Goal: Task Accomplishment & Management: Manage account settings

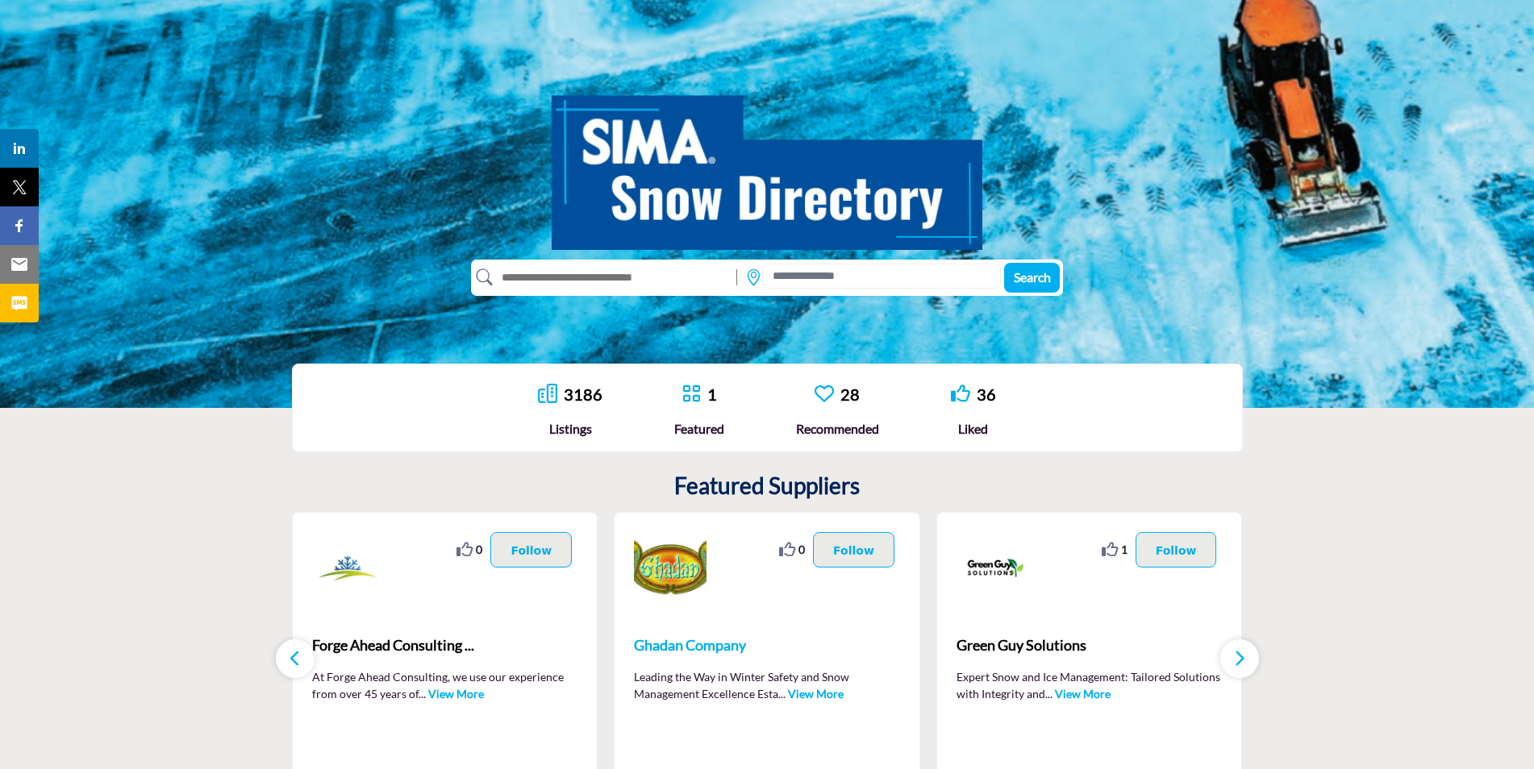
scroll to position [161, 0]
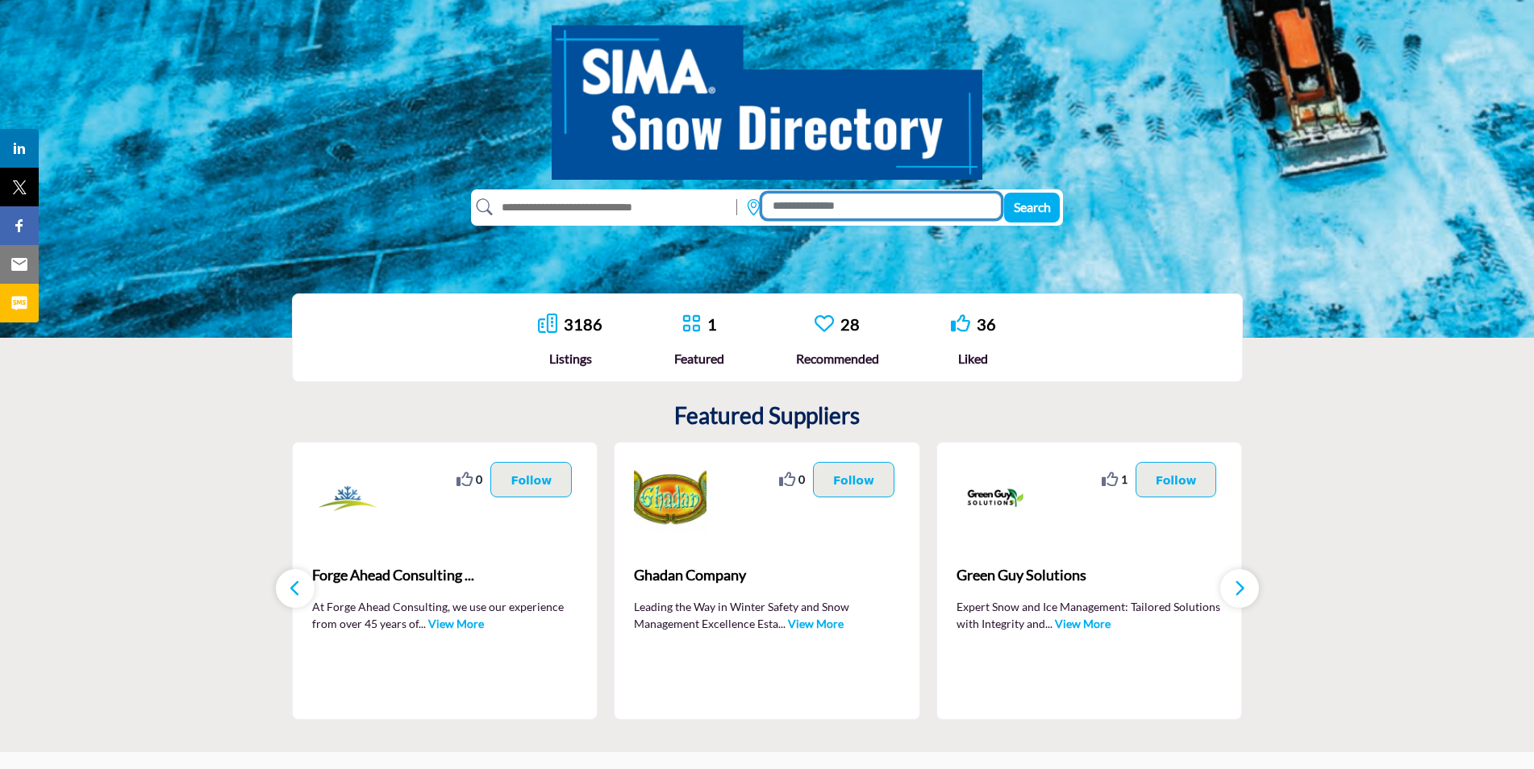
click at [808, 206] on input at bounding box center [881, 206] width 239 height 25
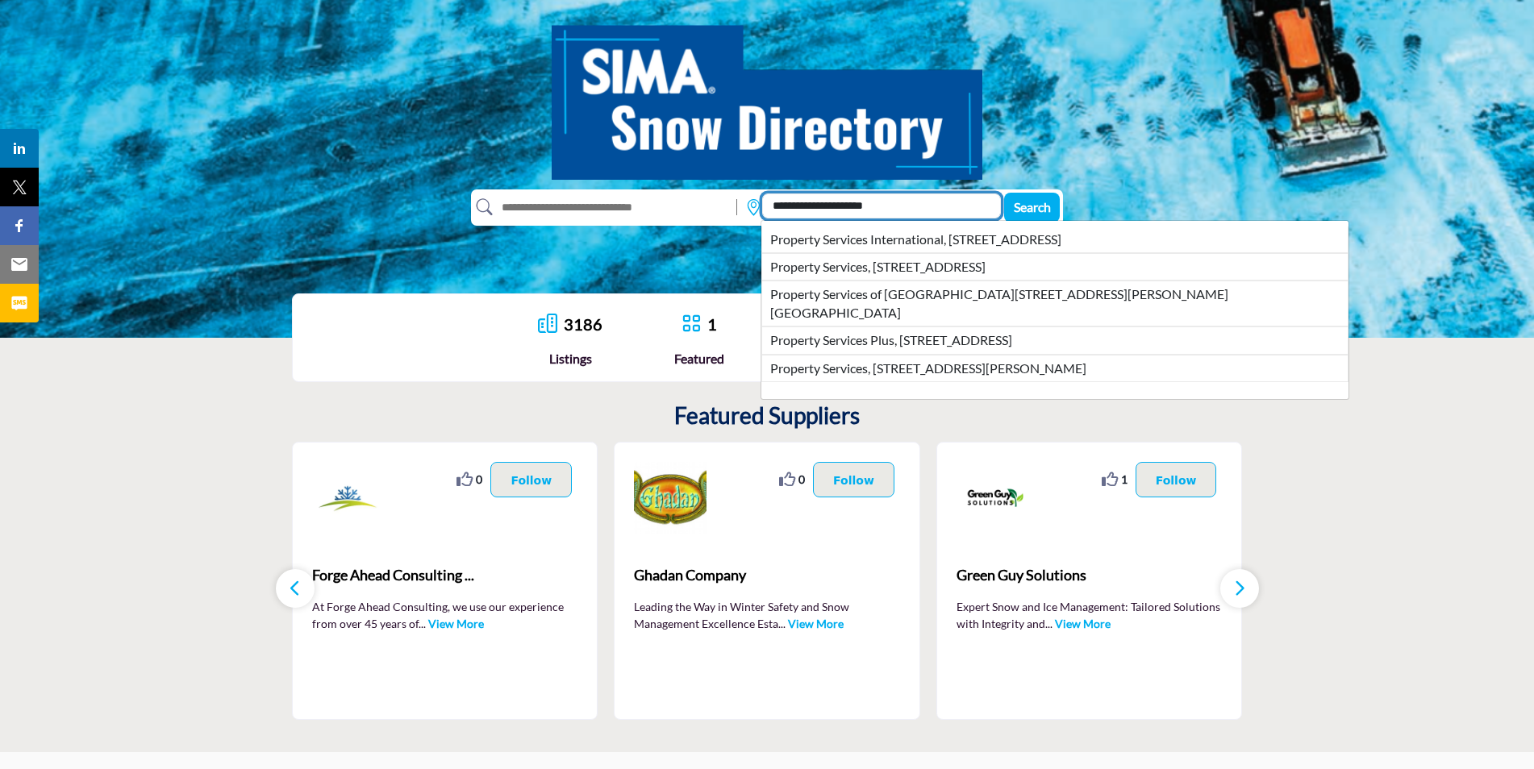
type input "**********"
click at [1004, 193] on button "Search" at bounding box center [1032, 208] width 56 height 30
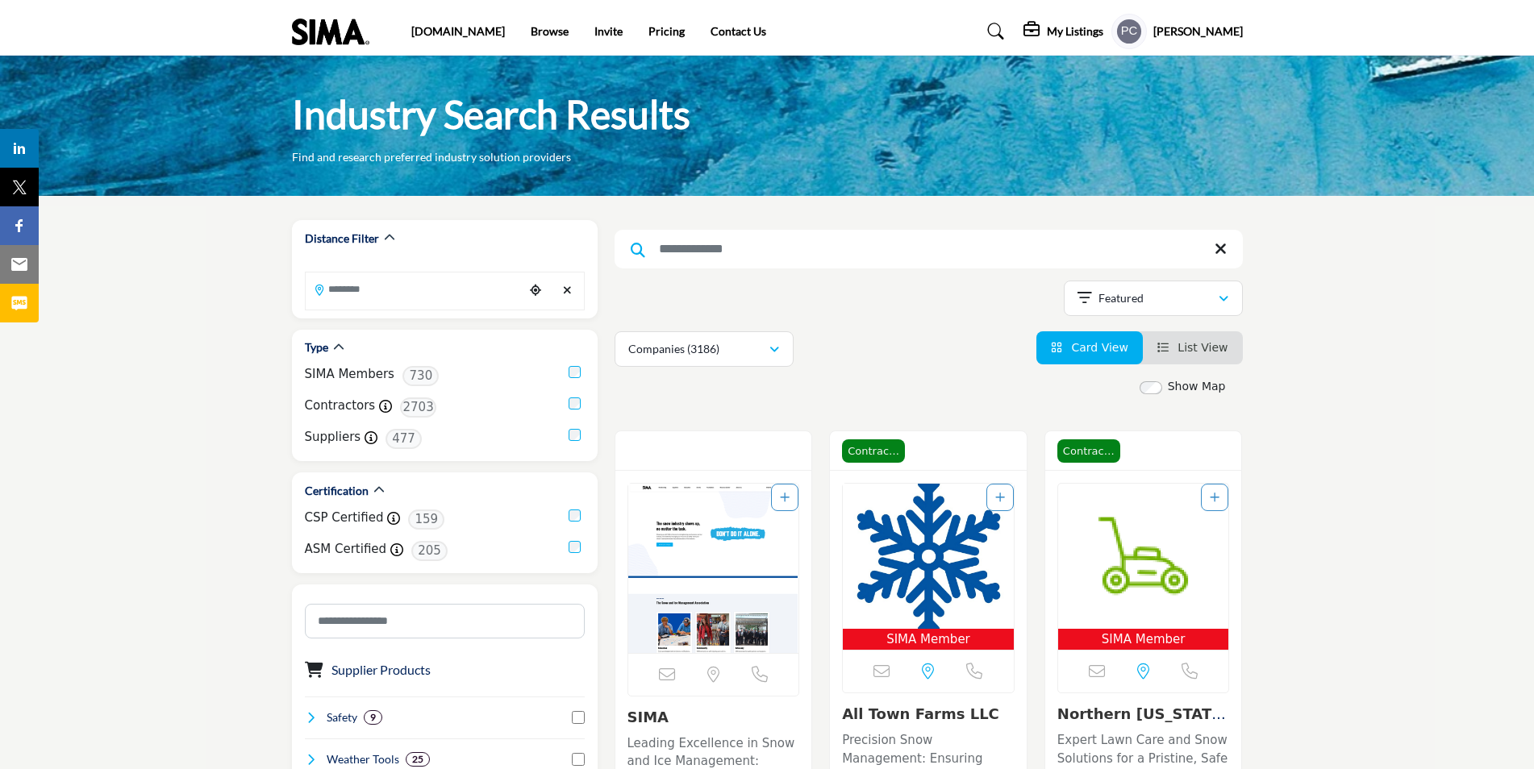
click at [1182, 32] on h5 "[PERSON_NAME]" at bounding box center [1198, 31] width 90 height 16
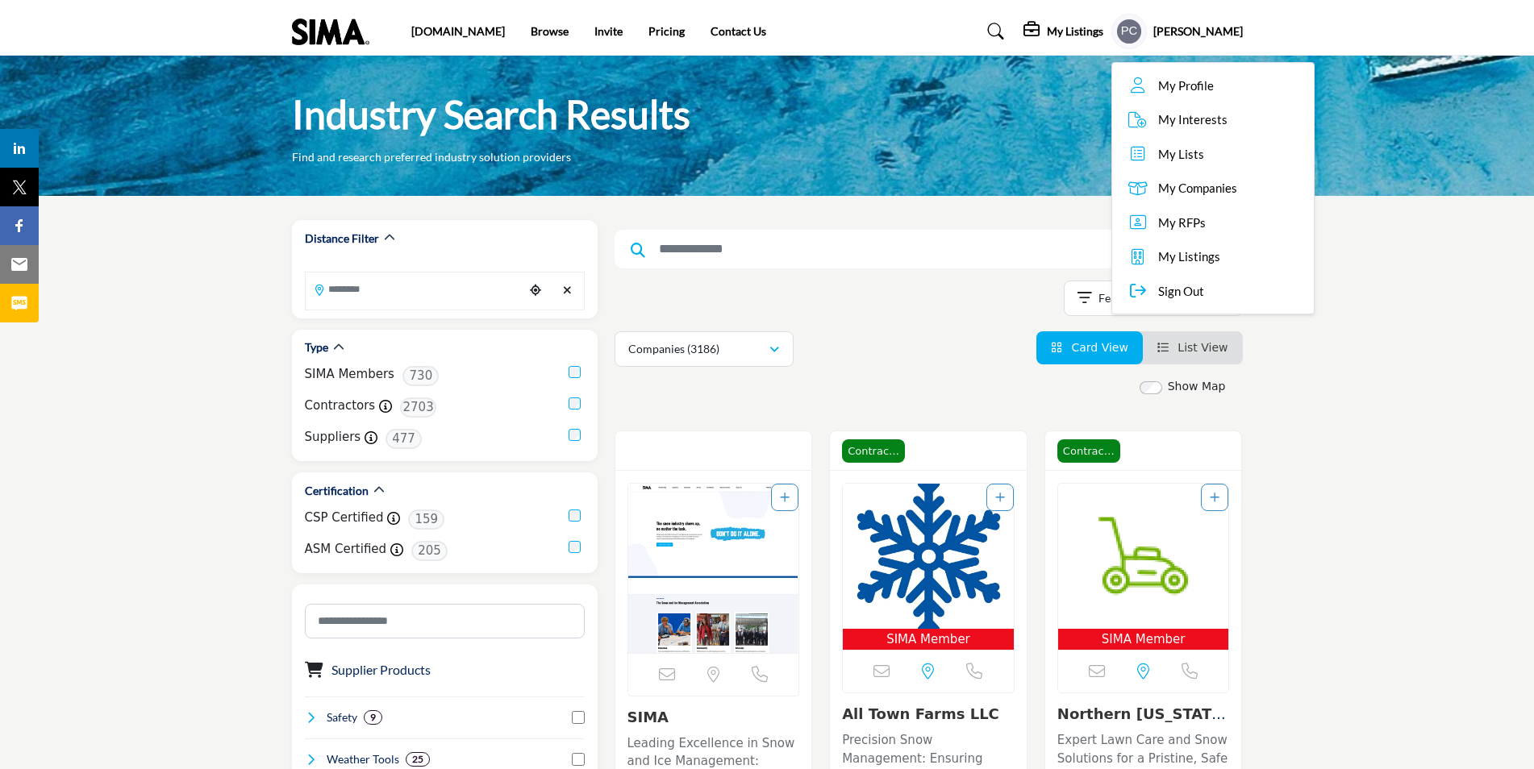
click at [1203, 259] on span "My Listings" at bounding box center [1189, 257] width 62 height 19
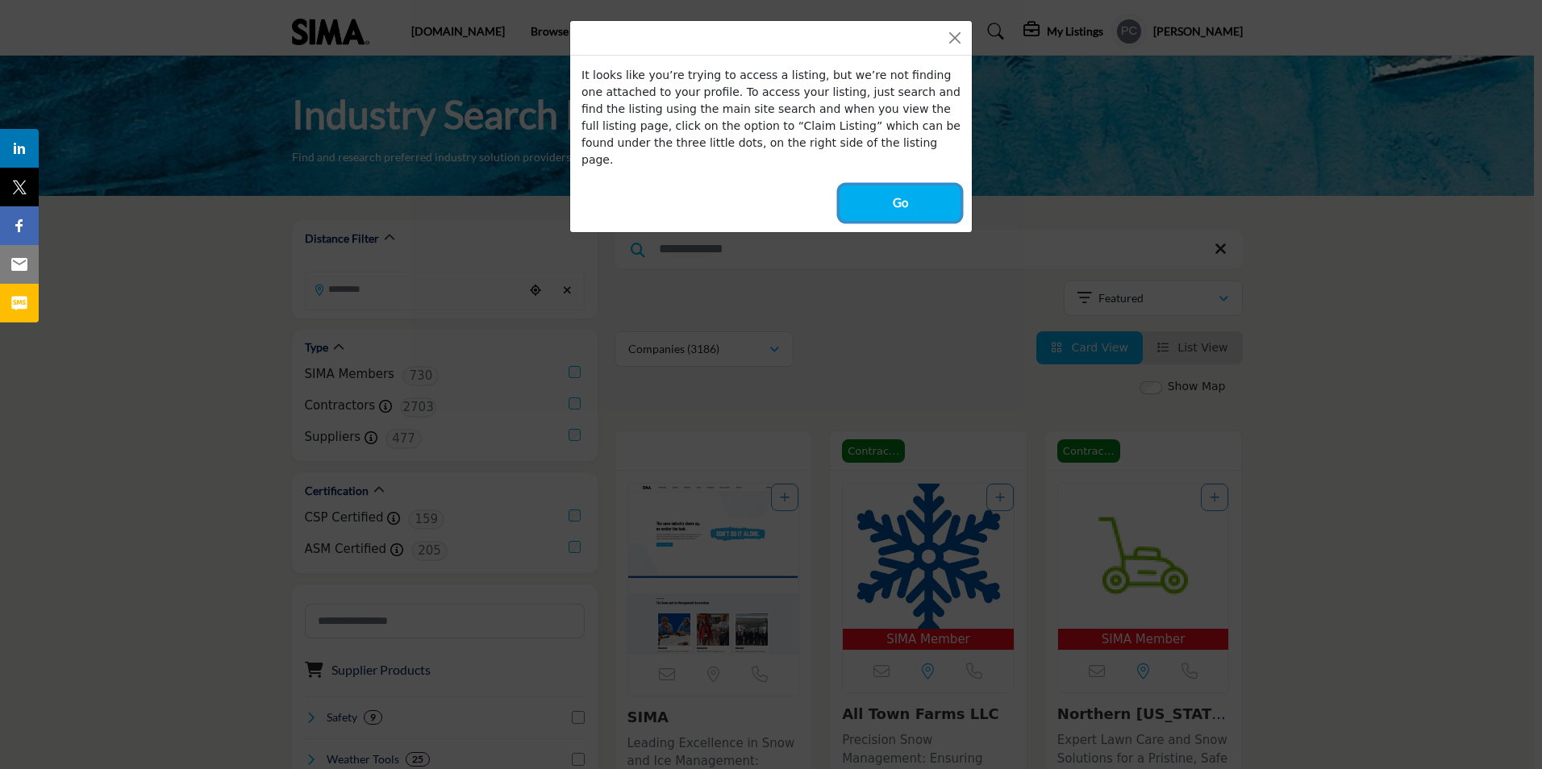
click at [934, 188] on button "Go" at bounding box center [900, 203] width 121 height 35
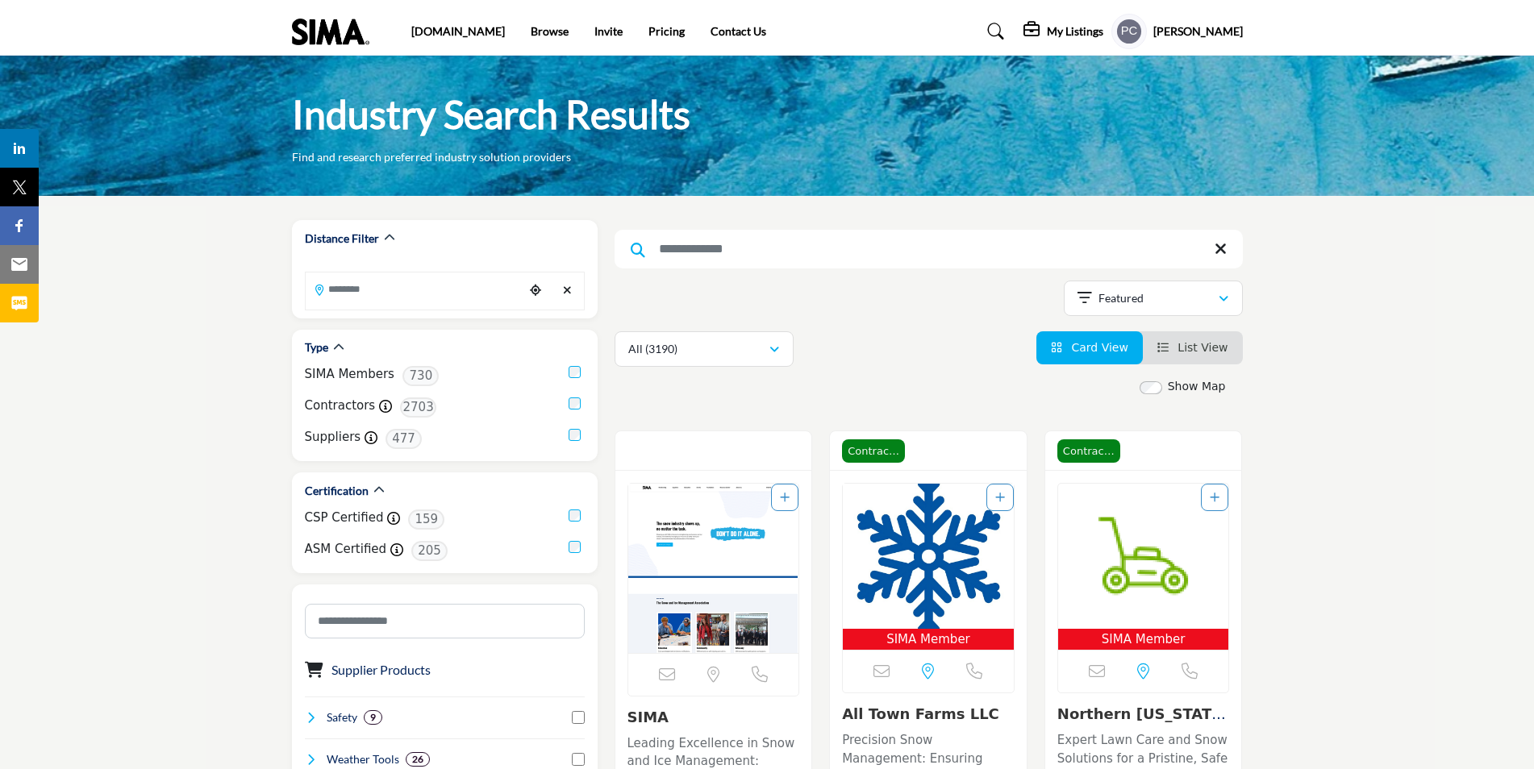
click at [1188, 30] on h5 "[PERSON_NAME]" at bounding box center [1198, 31] width 90 height 16
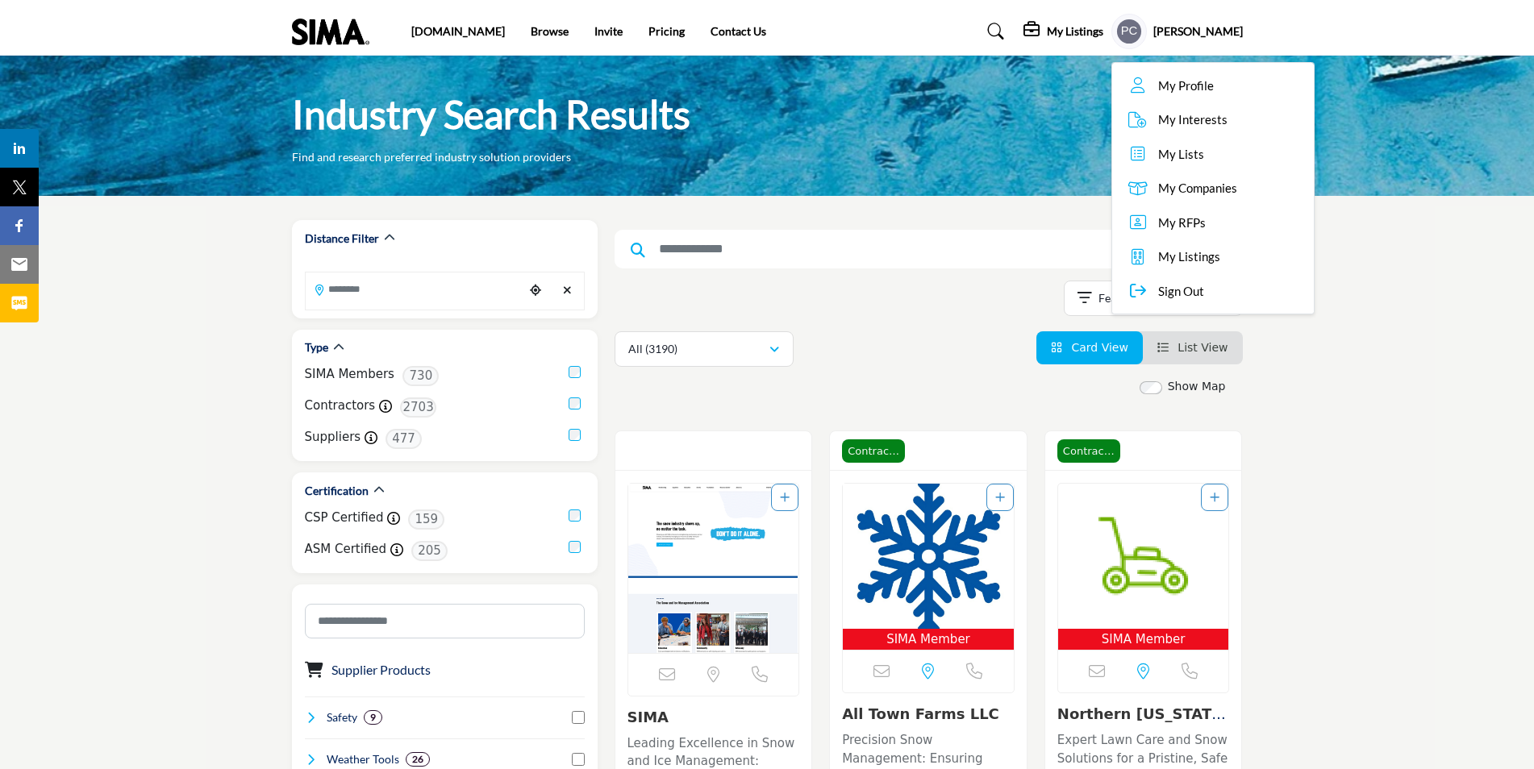
click at [1191, 90] on span "My Profile" at bounding box center [1186, 86] width 56 height 19
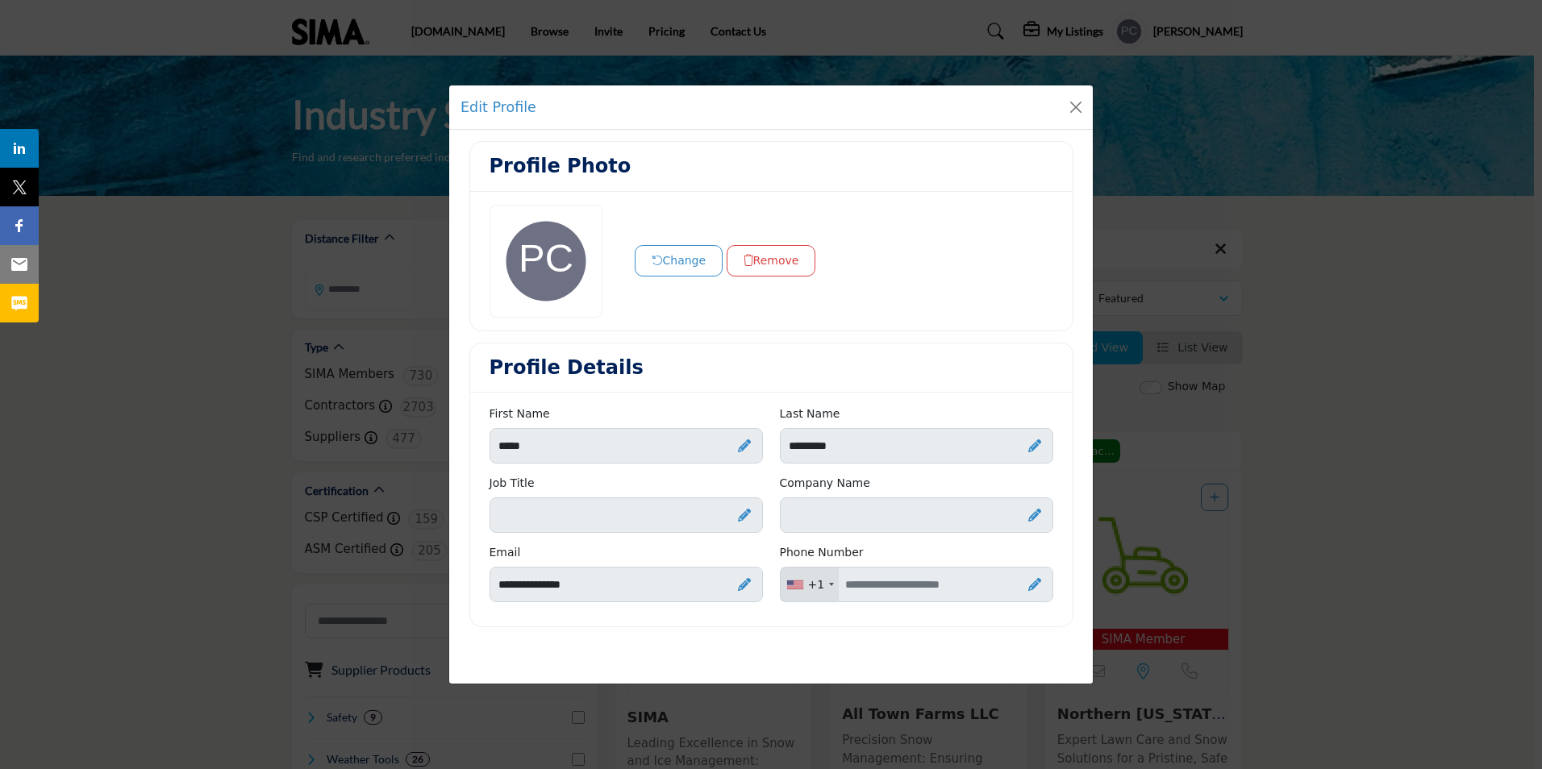
click at [744, 514] on icon at bounding box center [744, 515] width 13 height 13
click at [663, 517] on input "Enter Job Title" at bounding box center [626, 515] width 273 height 35
type input "*"
type input "*********"
click at [1032, 515] on icon at bounding box center [1034, 515] width 13 height 13
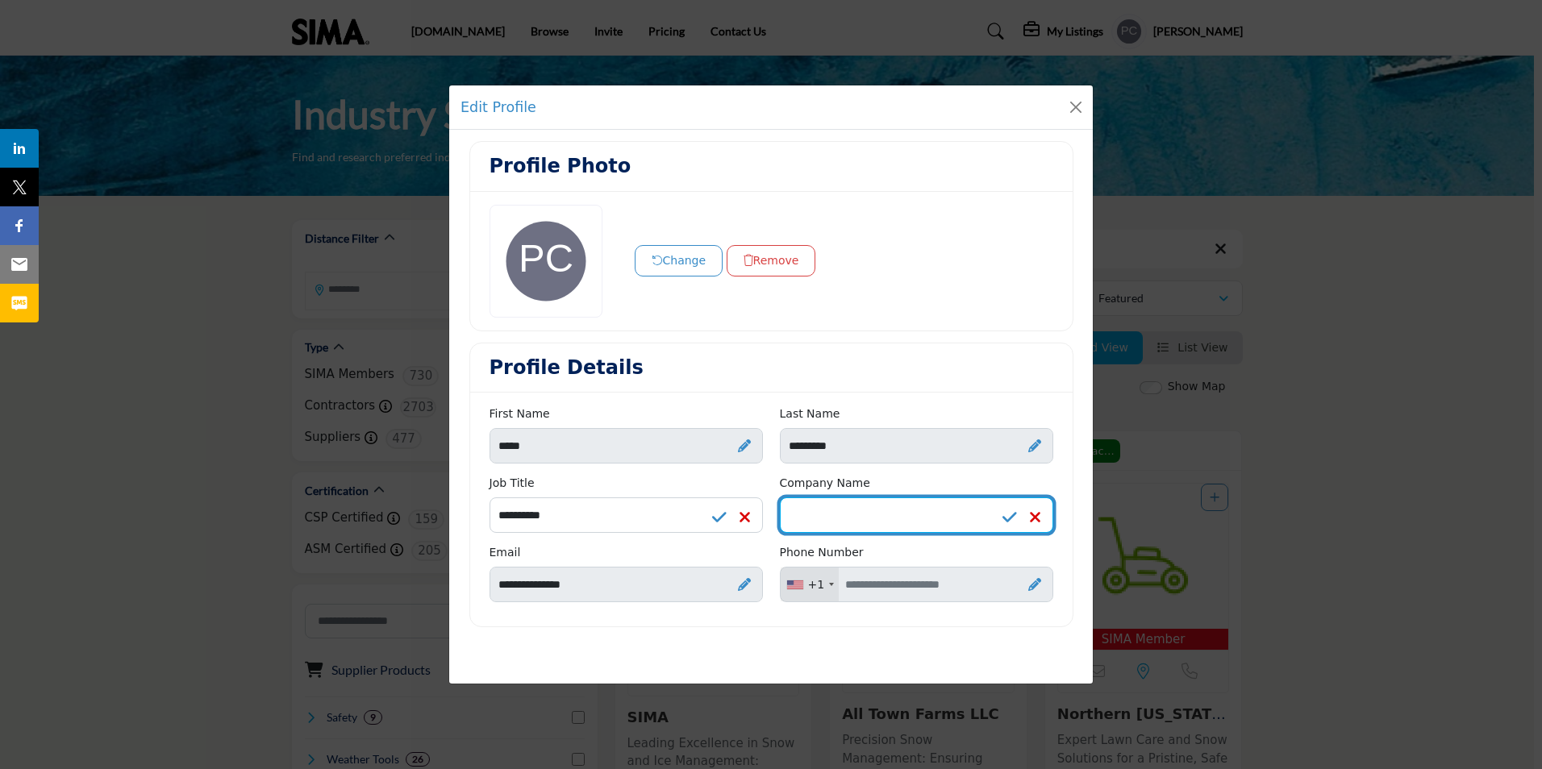
click at [896, 519] on input "Enter Company name" at bounding box center [916, 515] width 273 height 35
type input "**********"
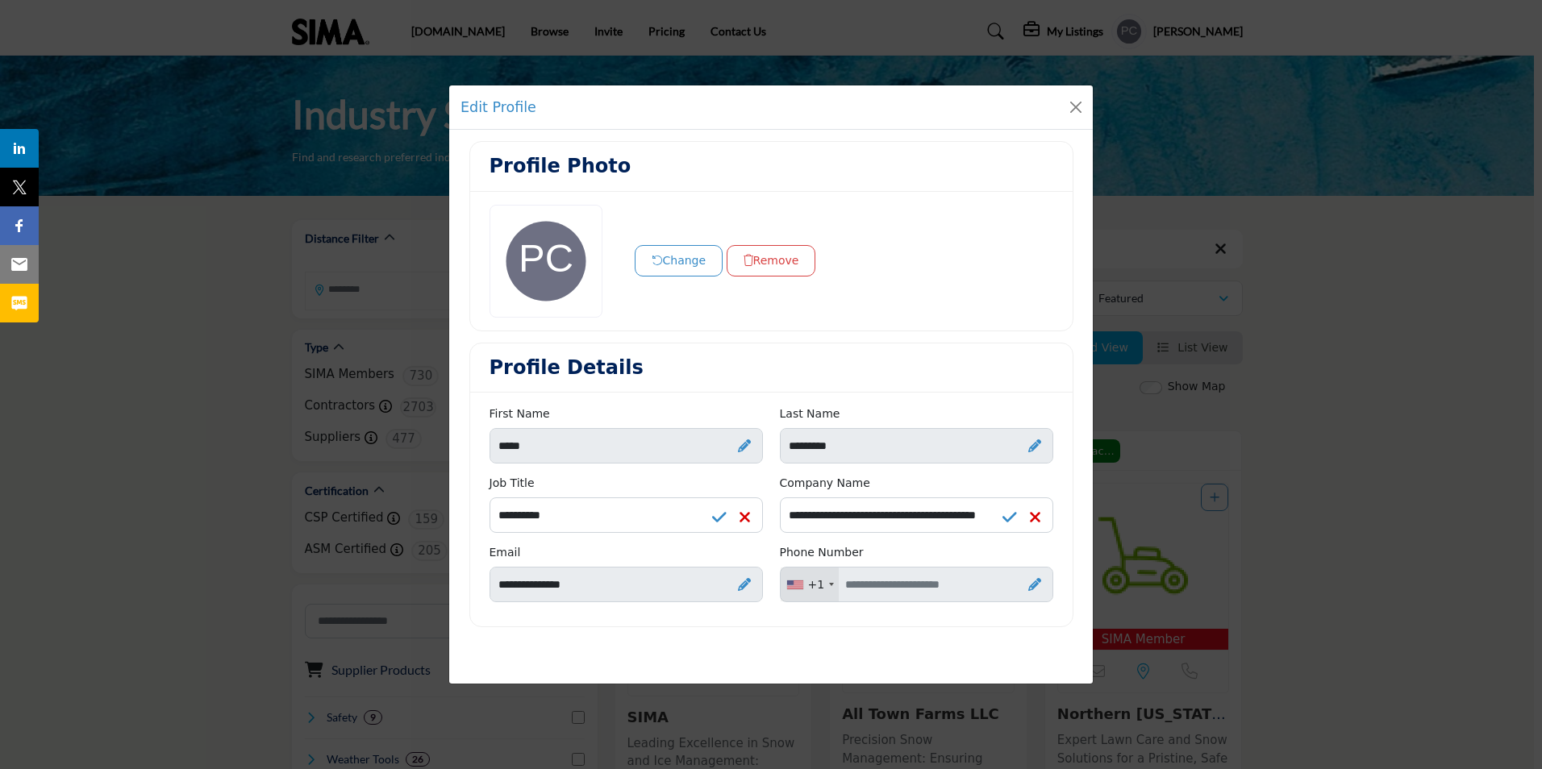
click at [1028, 587] on icon at bounding box center [1034, 584] width 13 height 13
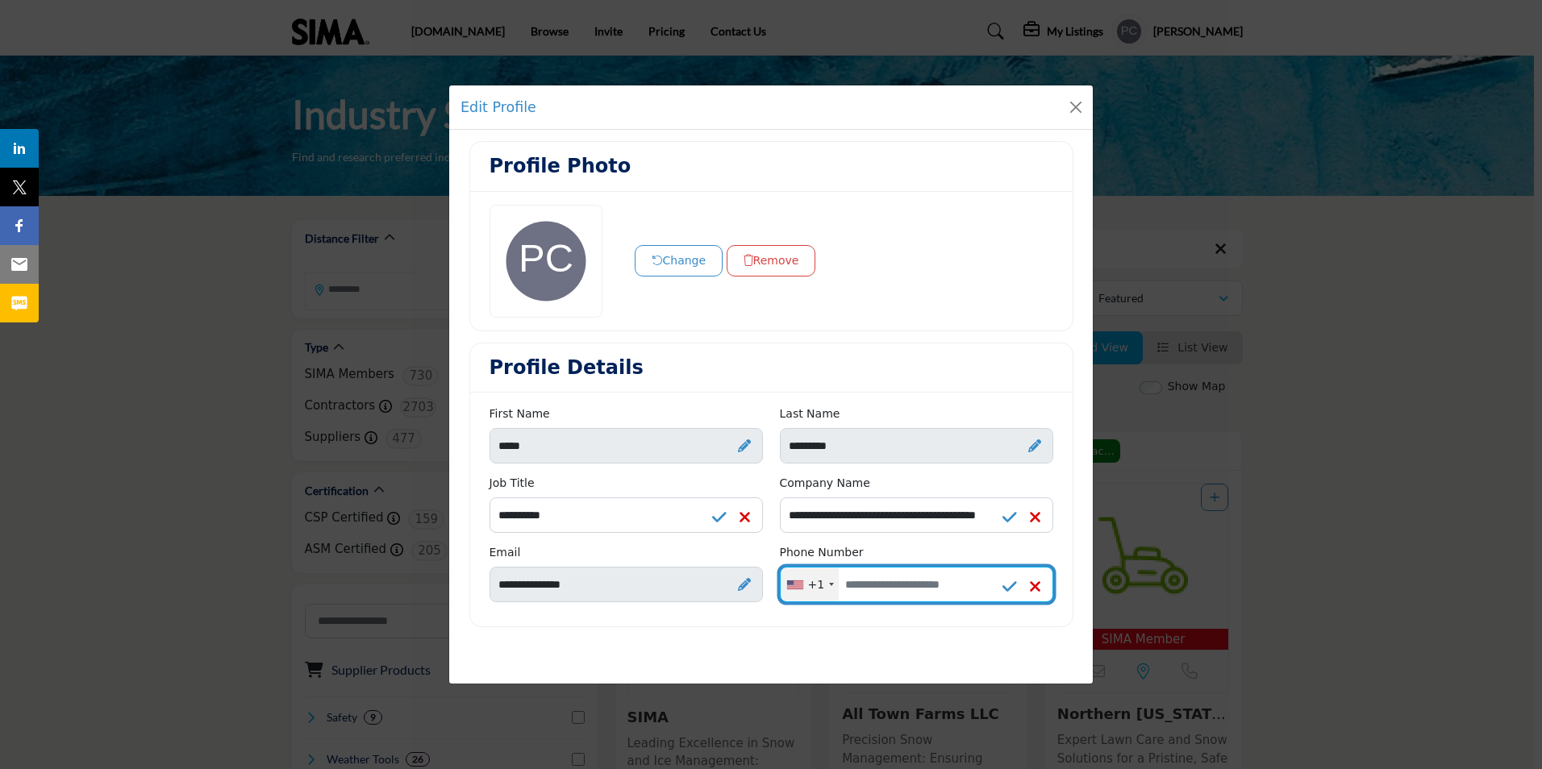
click at [961, 584] on input "Enter your Phone Number" at bounding box center [916, 584] width 273 height 35
type input "**********"
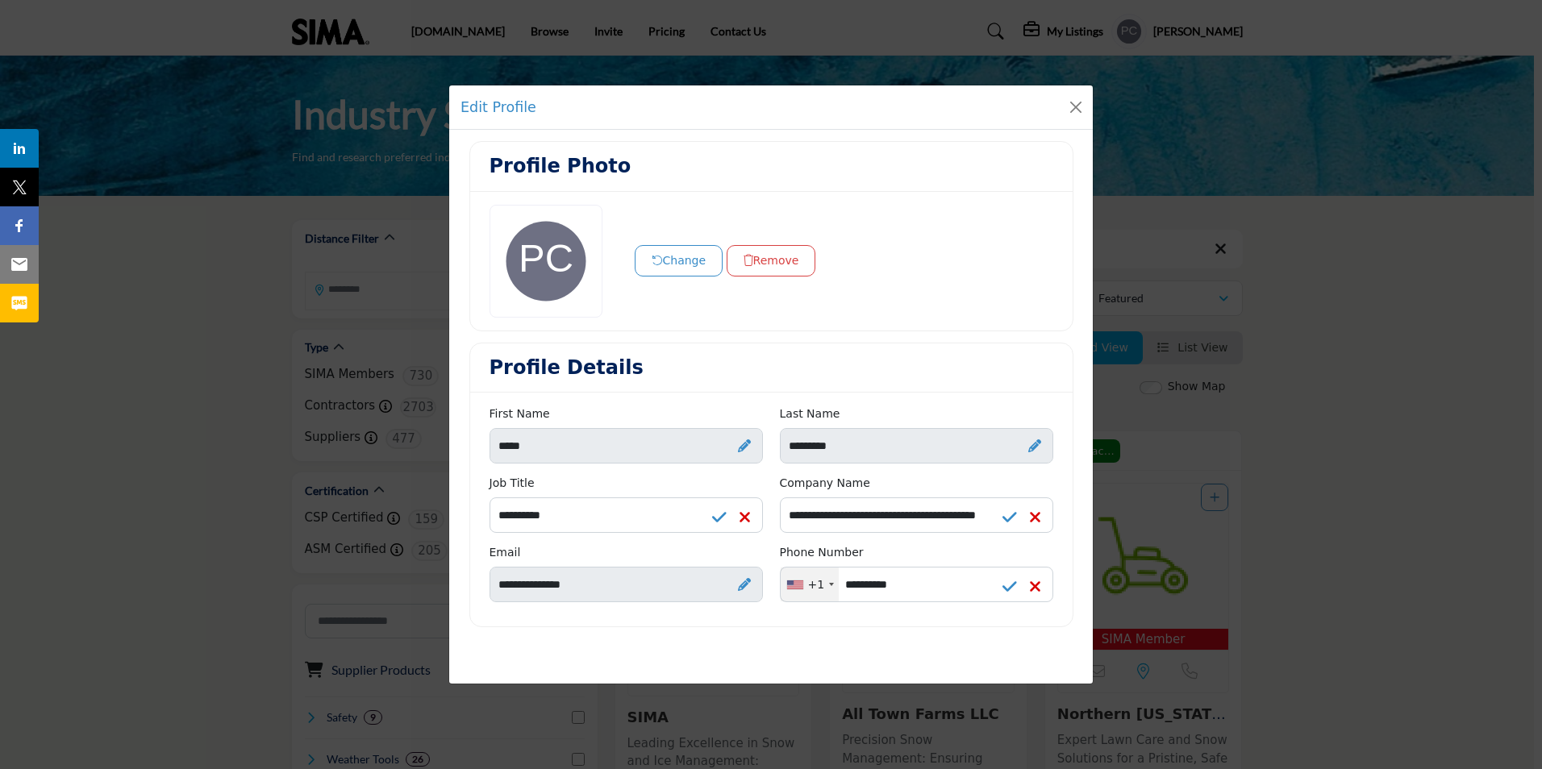
click at [649, 265] on button "Change" at bounding box center [679, 260] width 89 height 31
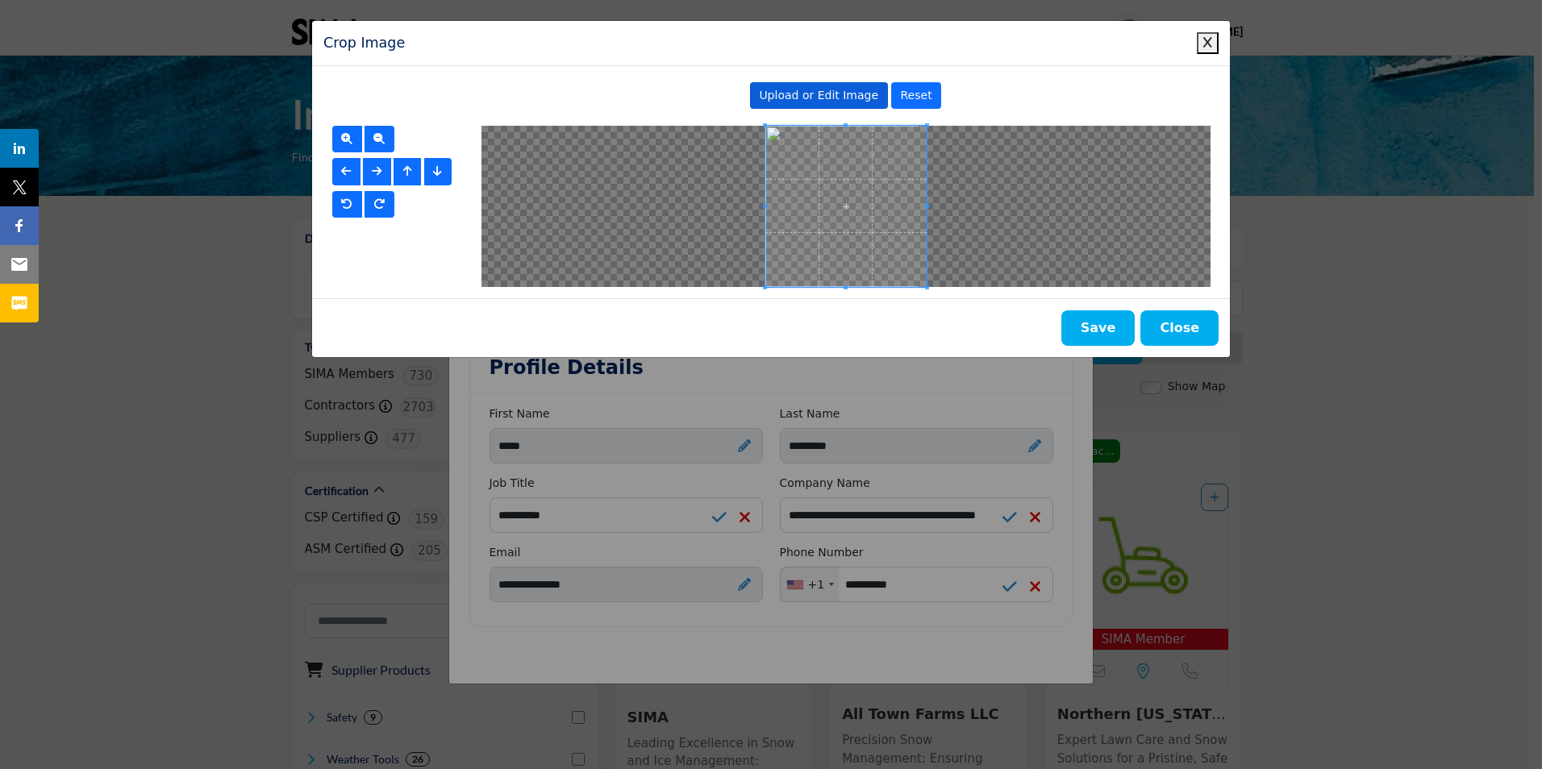
click at [841, 100] on span "Upload or Edit Image" at bounding box center [818, 95] width 119 height 13
type input "**********"
click at [1120, 332] on button "Save" at bounding box center [1098, 328] width 74 height 35
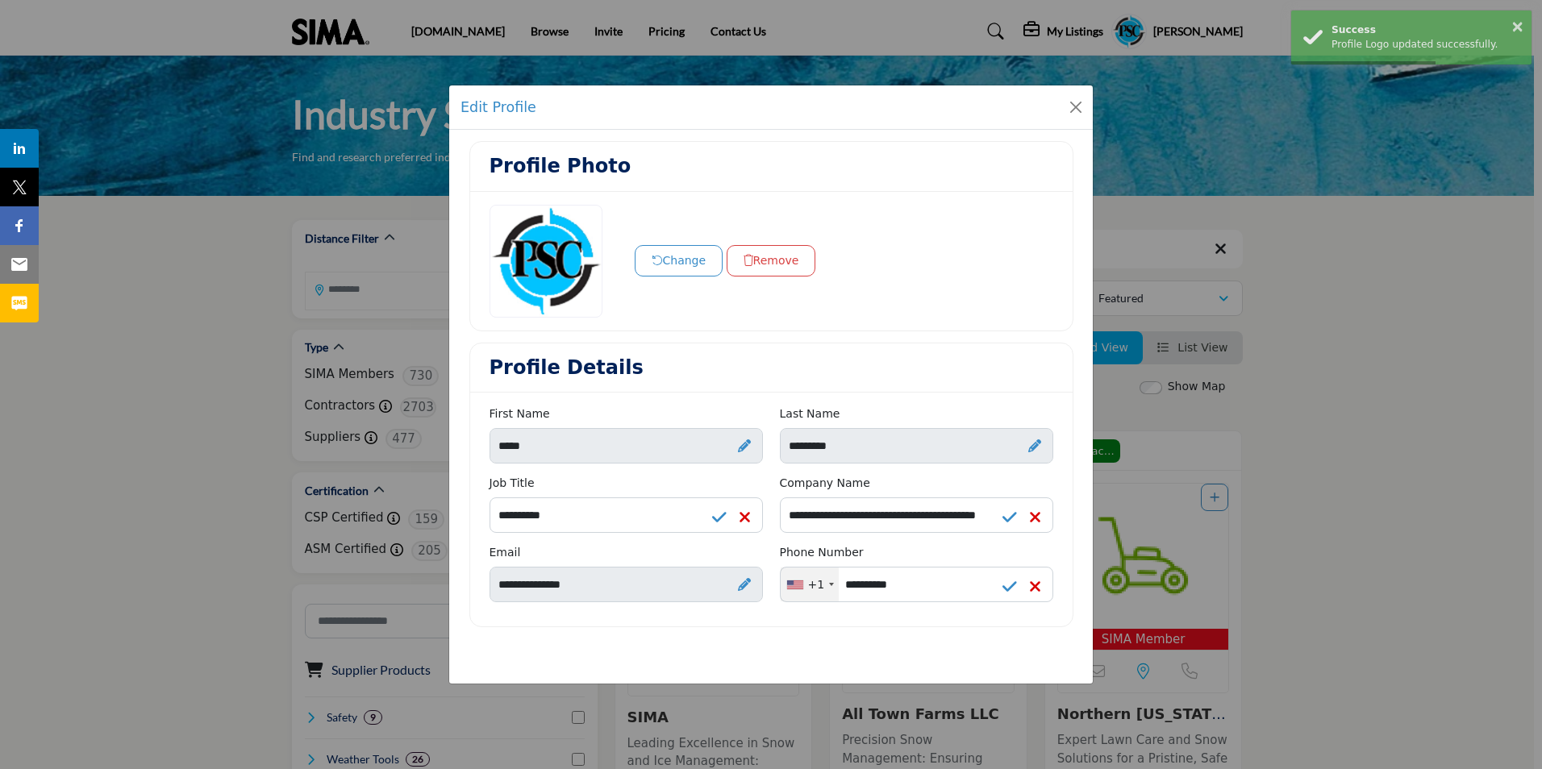
click at [749, 636] on div "Profile Photo Change Remove Profile Details First Name ***** Email" at bounding box center [771, 390] width 644 height 521
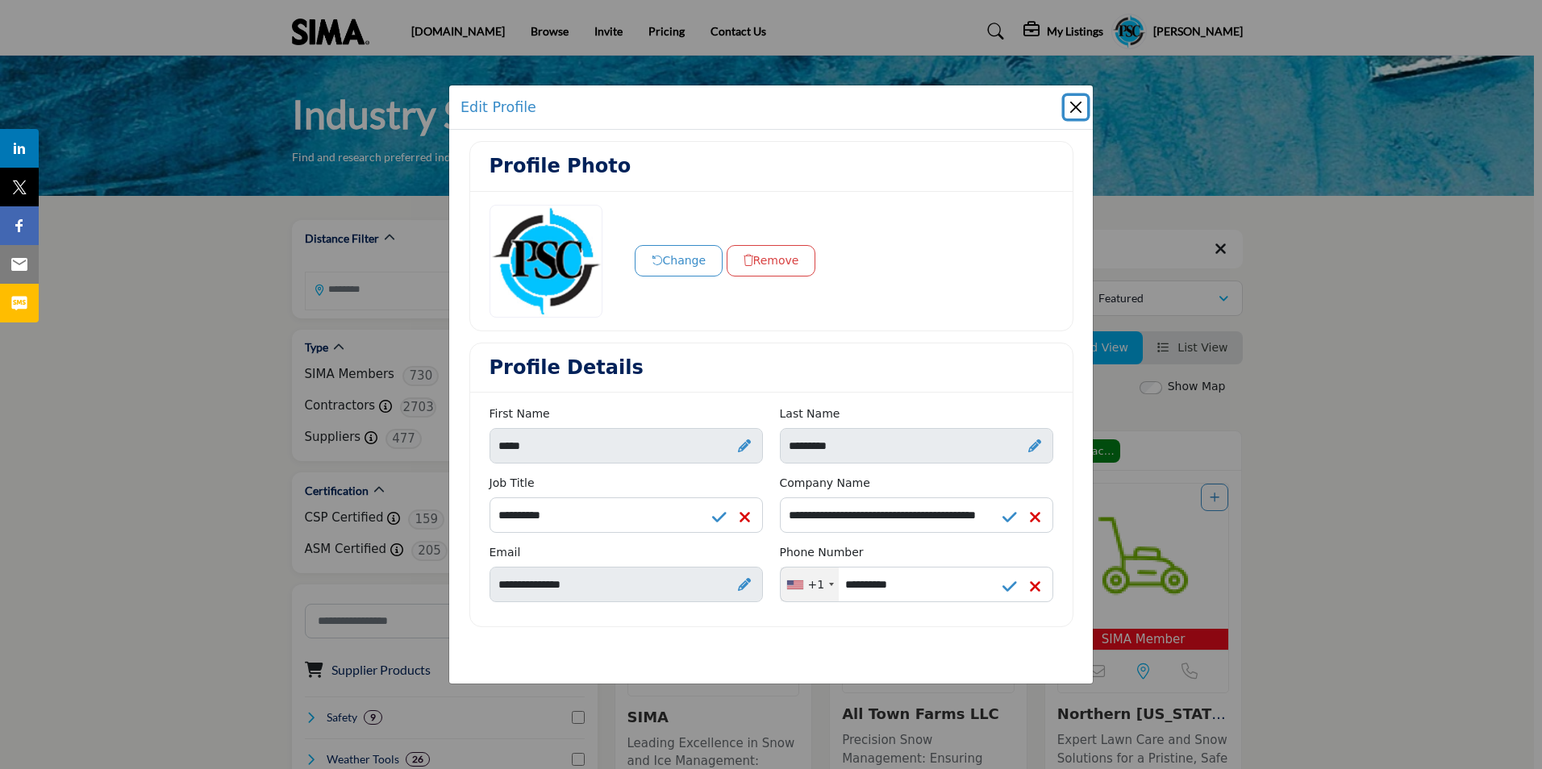
click at [1072, 115] on button "Close" at bounding box center [1076, 107] width 23 height 23
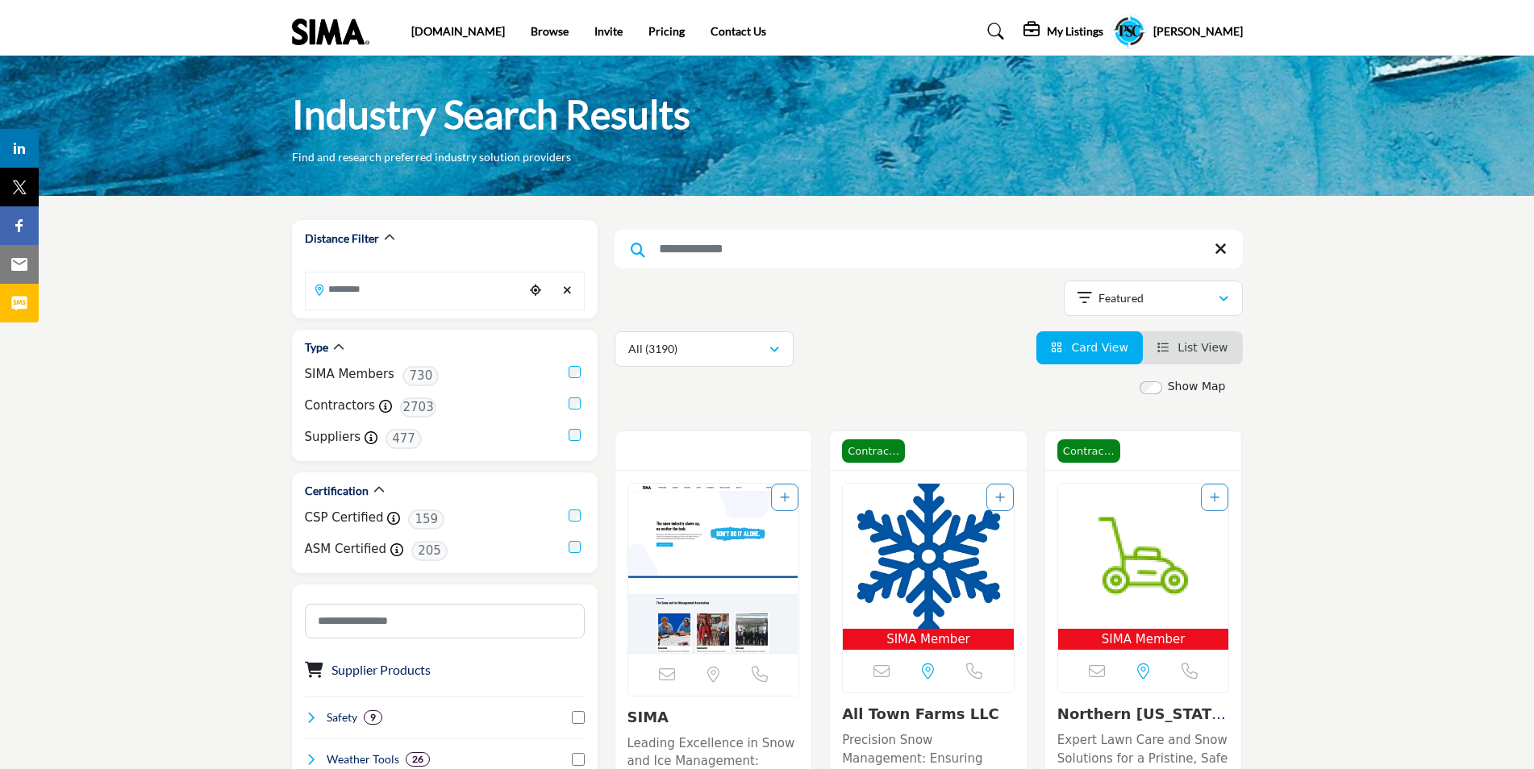
click at [1191, 25] on h5 "[PERSON_NAME]" at bounding box center [1198, 31] width 90 height 16
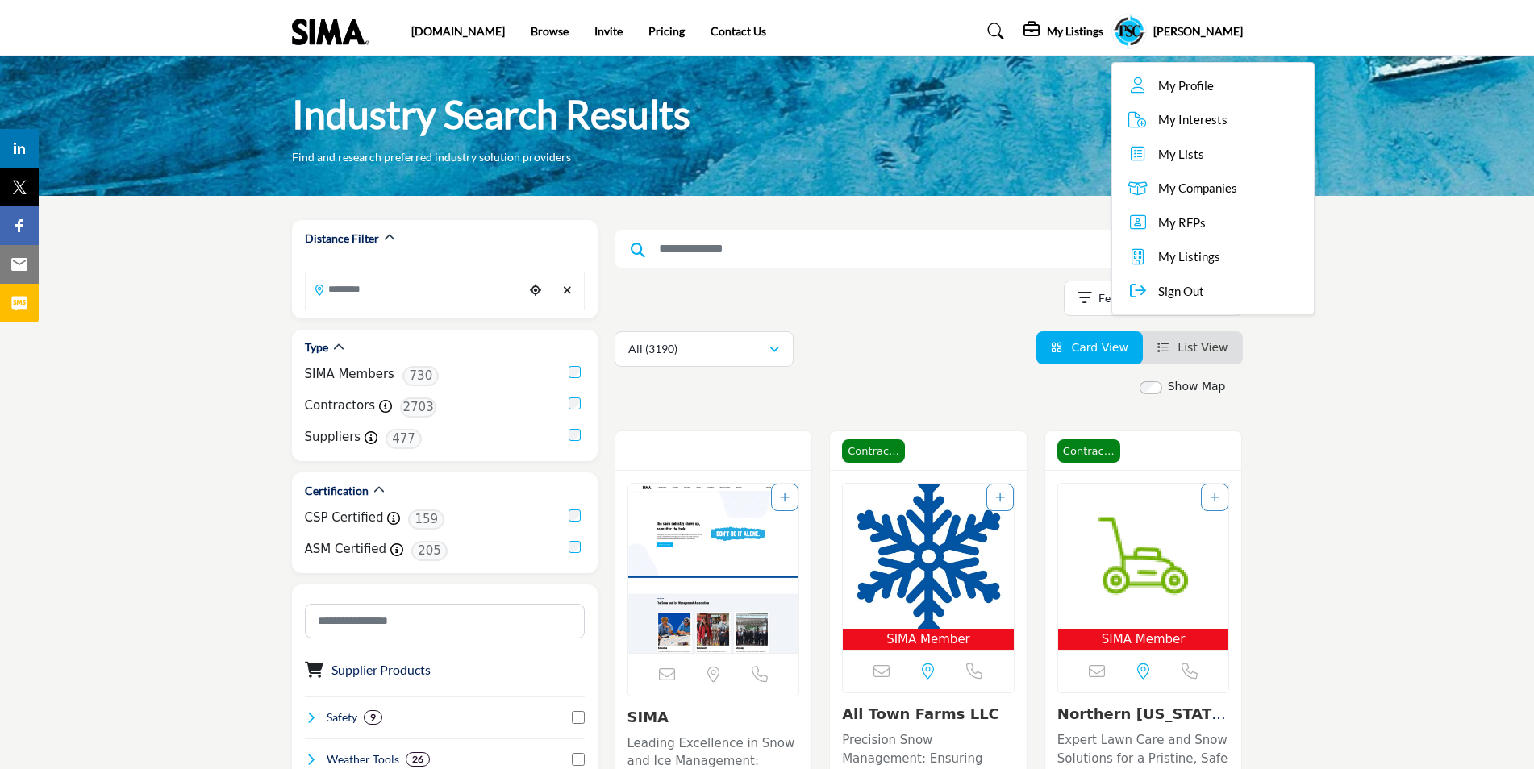
click at [1169, 85] on span "My Profile" at bounding box center [1186, 86] width 56 height 19
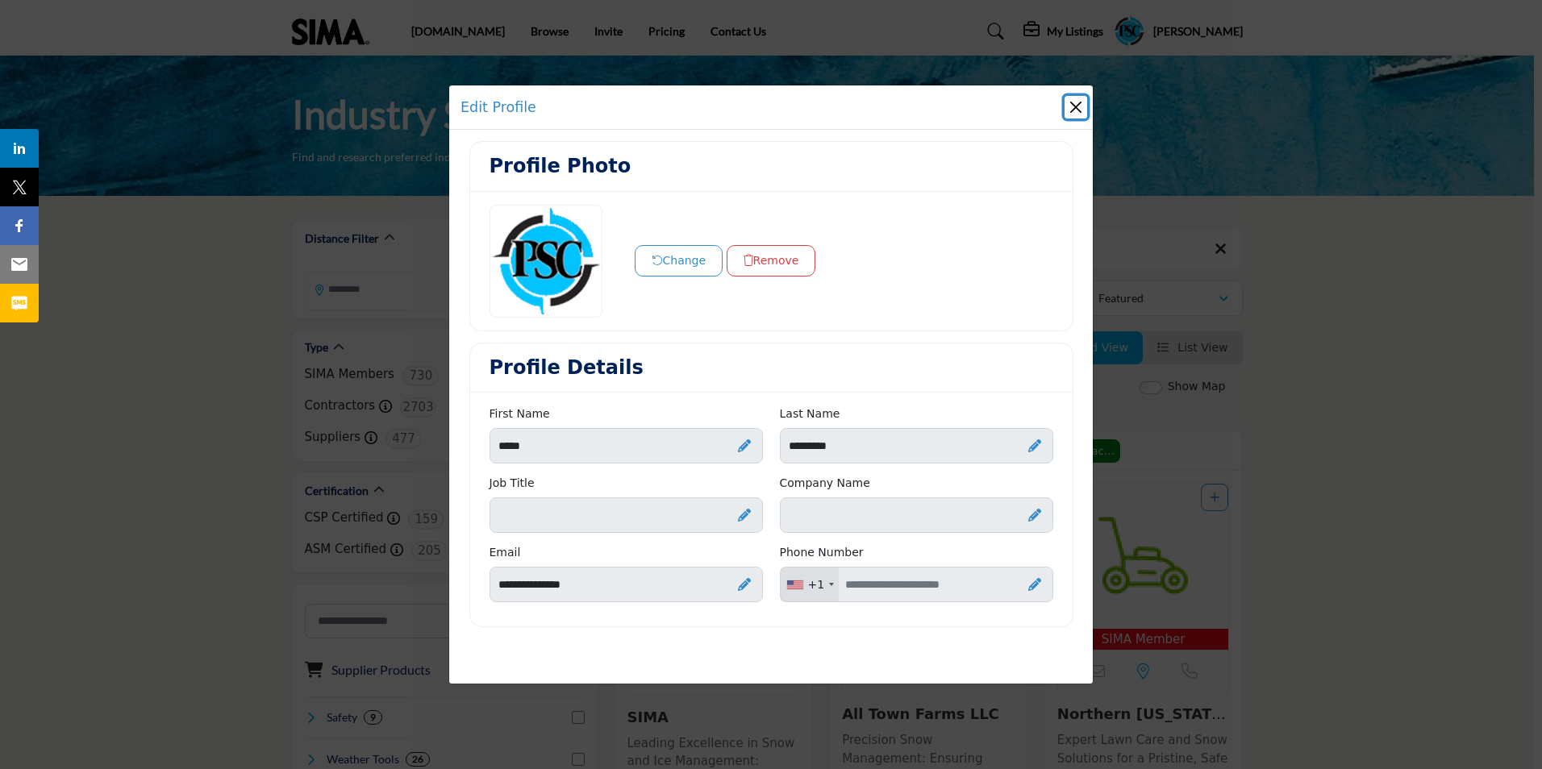
click at [1078, 111] on button "Close" at bounding box center [1076, 107] width 23 height 23
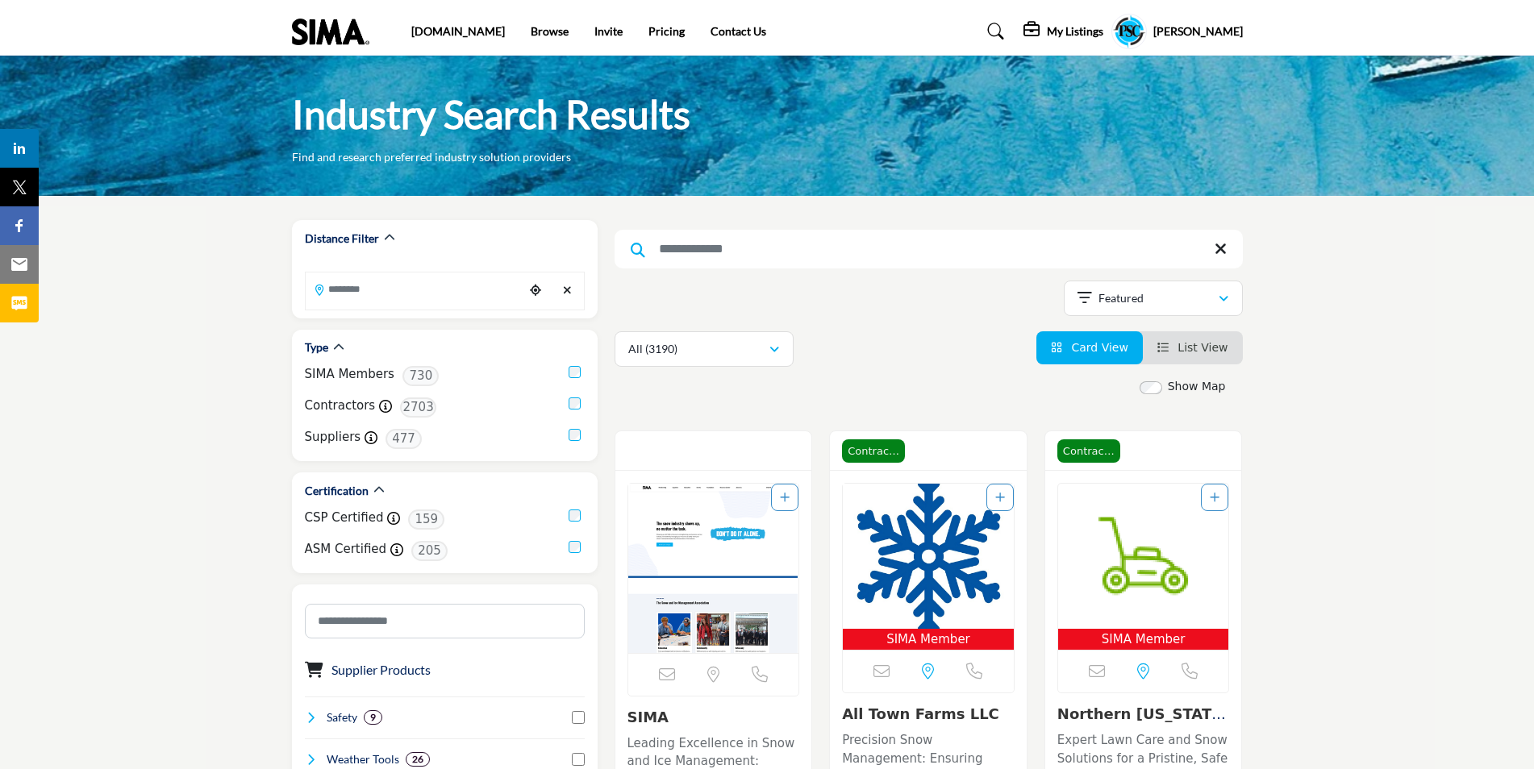
click at [1195, 32] on h5 "[PERSON_NAME]" at bounding box center [1198, 31] width 90 height 16
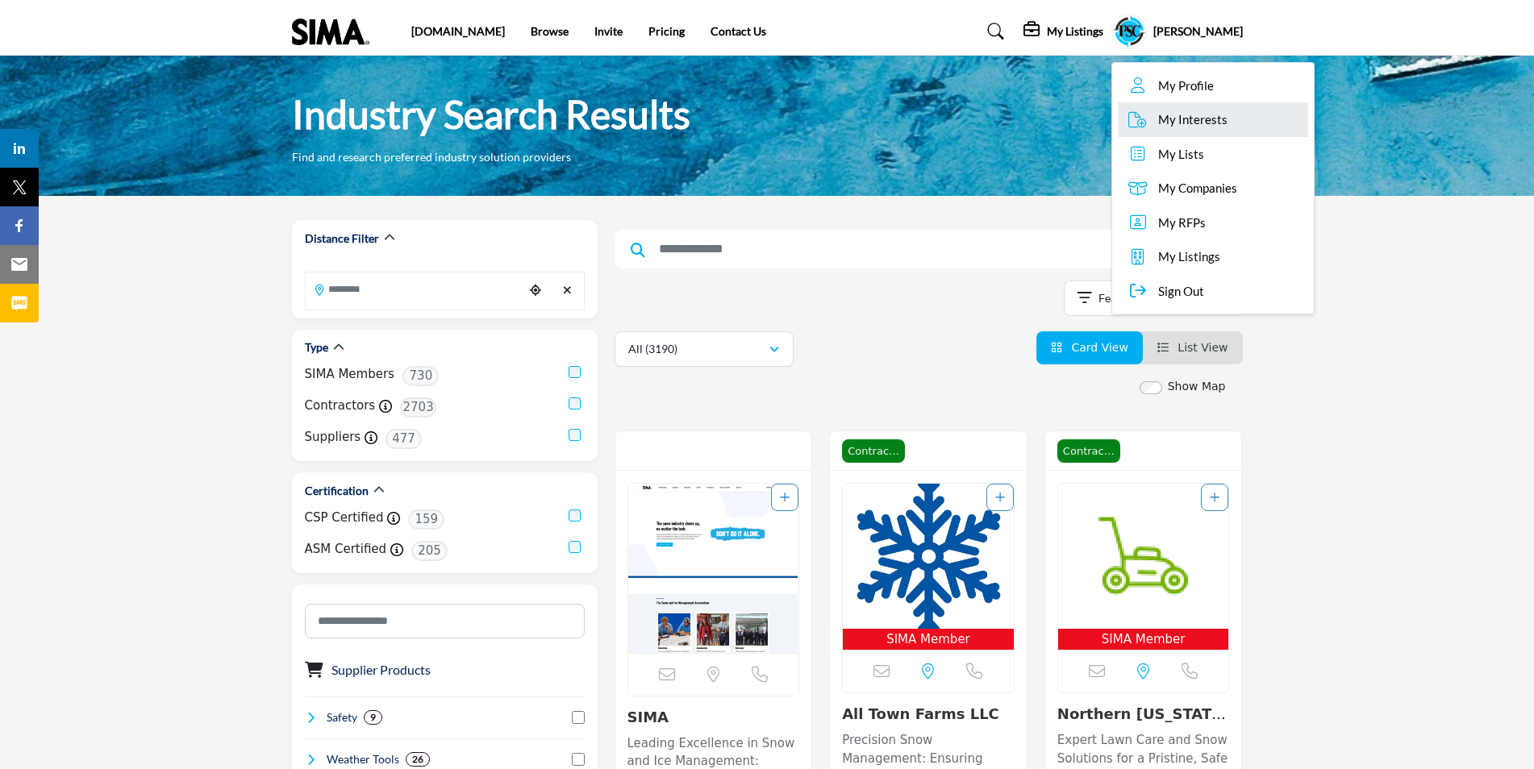
click at [1191, 122] on span "My Interests" at bounding box center [1192, 120] width 69 height 19
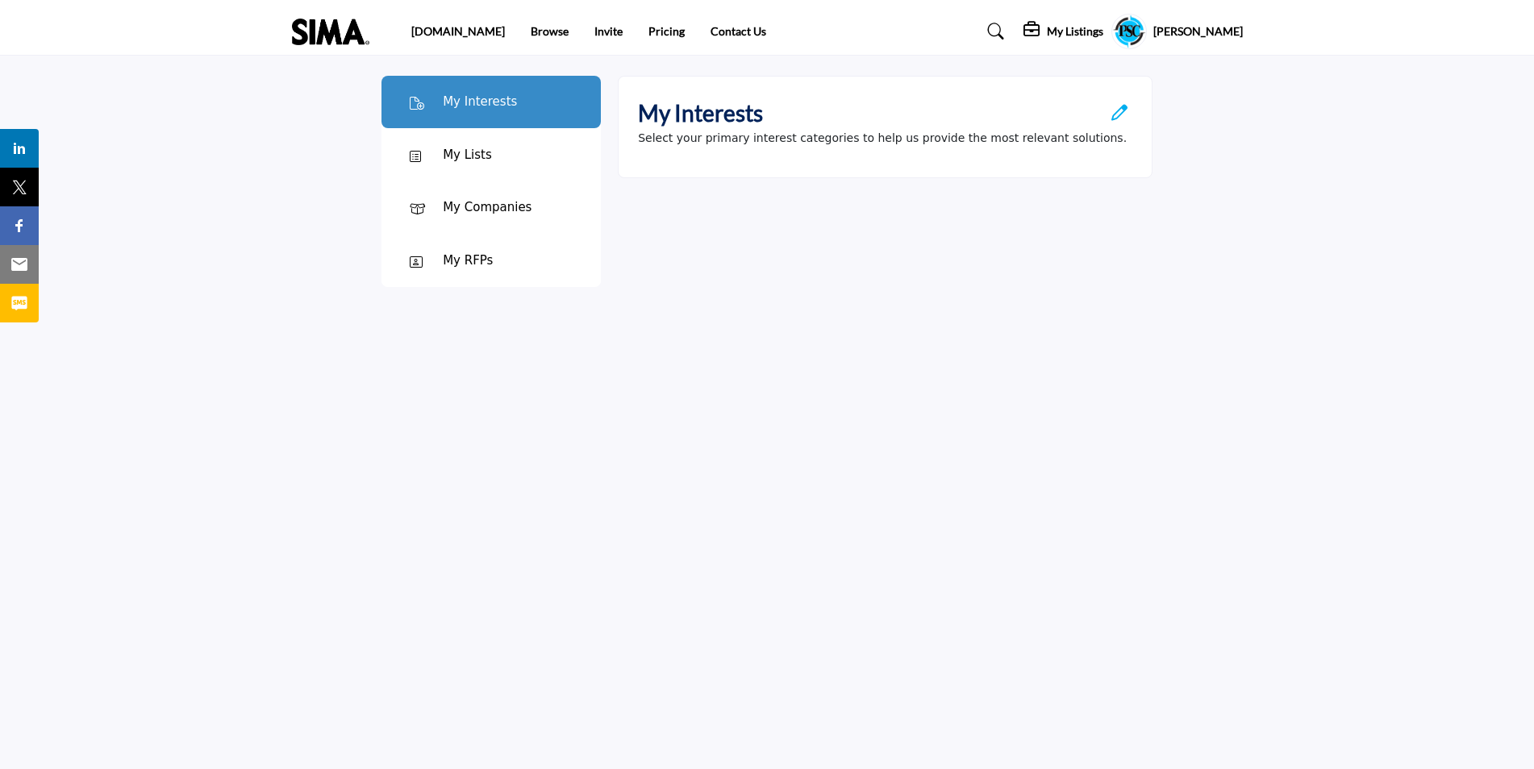
click at [461, 169] on div "My Lists" at bounding box center [491, 154] width 219 height 53
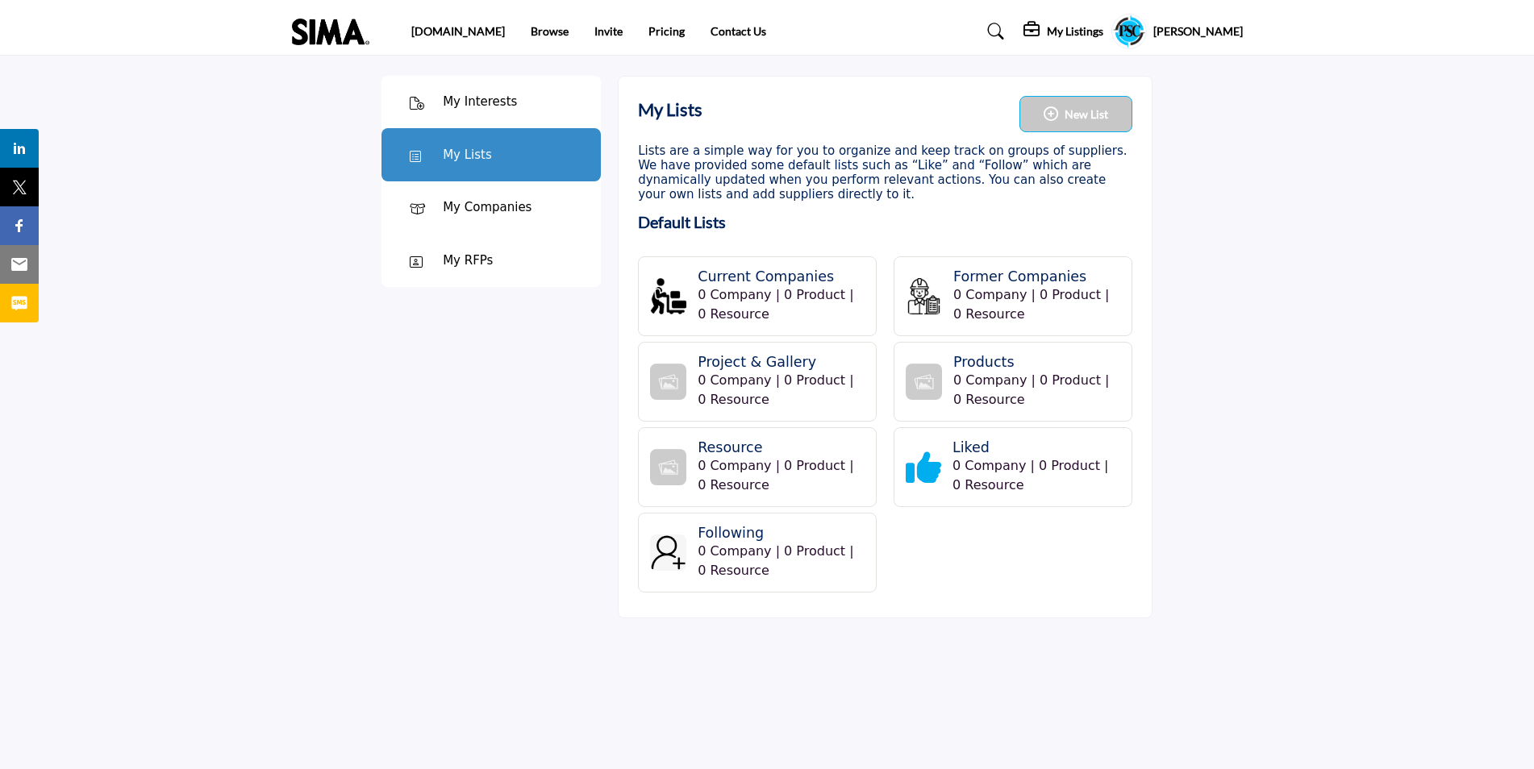
click at [460, 204] on div "My Companies" at bounding box center [487, 207] width 89 height 19
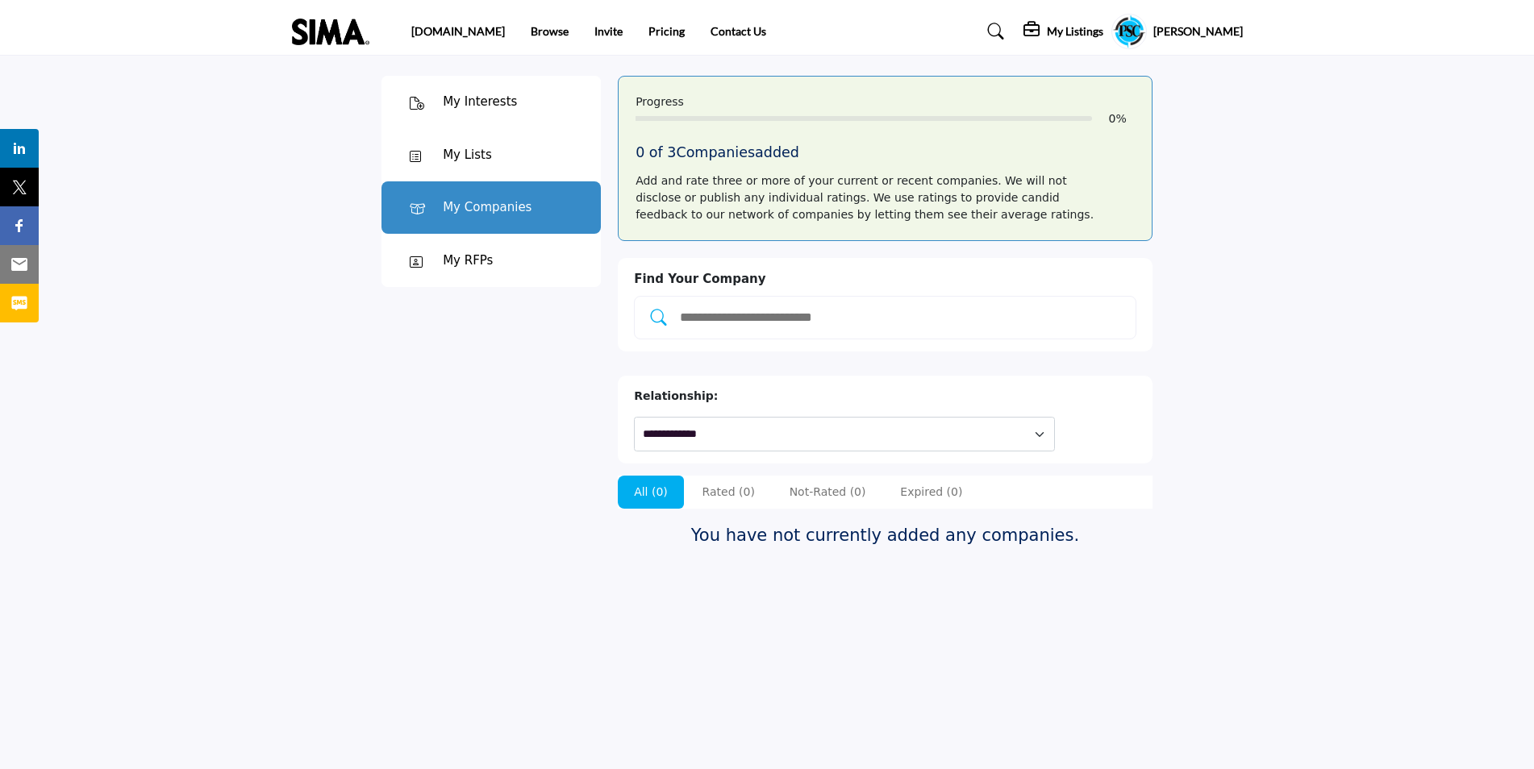
click at [467, 259] on div "My RFPs" at bounding box center [468, 261] width 50 height 19
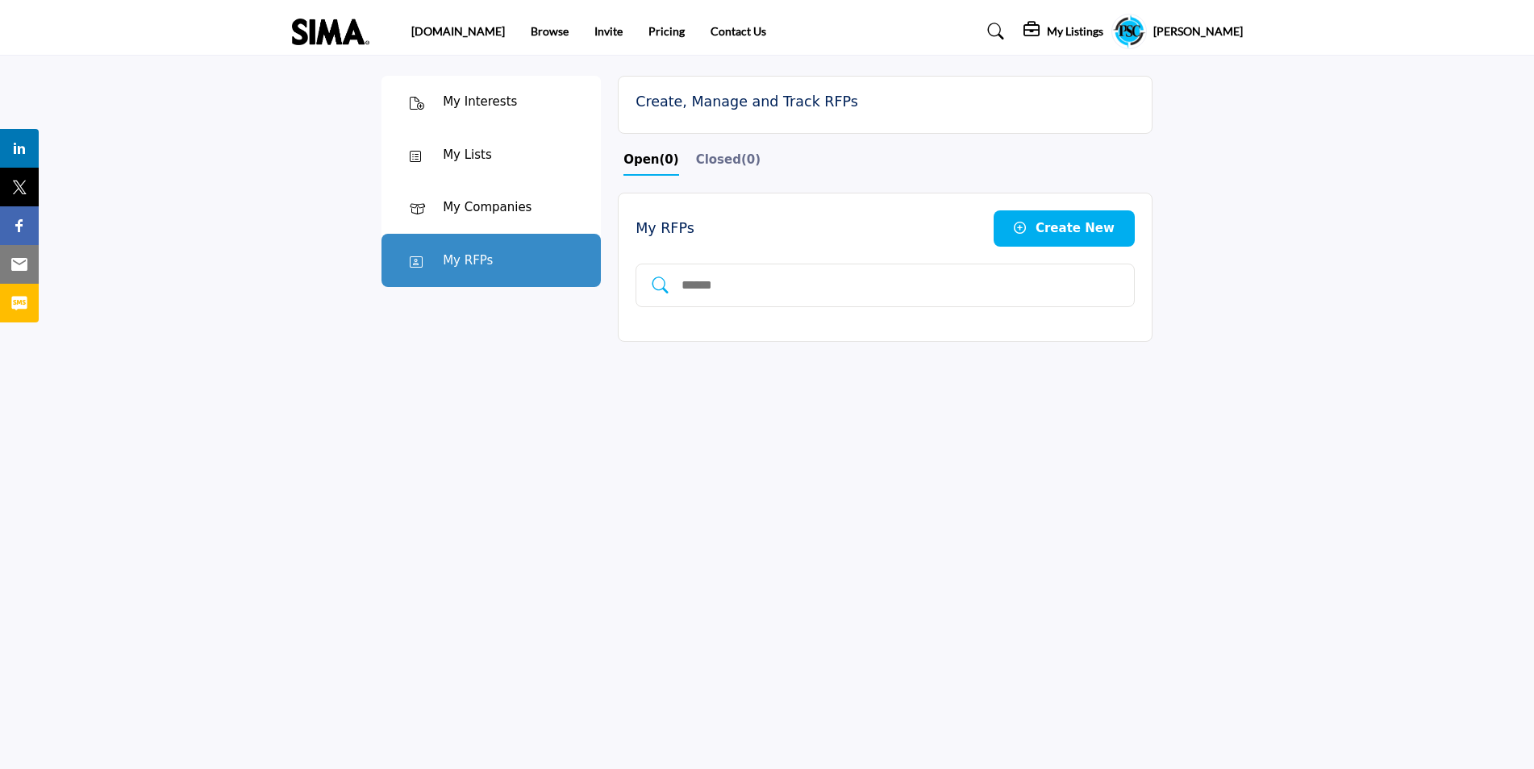
click at [1173, 32] on h5 "[PERSON_NAME]" at bounding box center [1198, 31] width 90 height 16
click at [649, 33] on link "Pricing" at bounding box center [667, 31] width 36 height 14
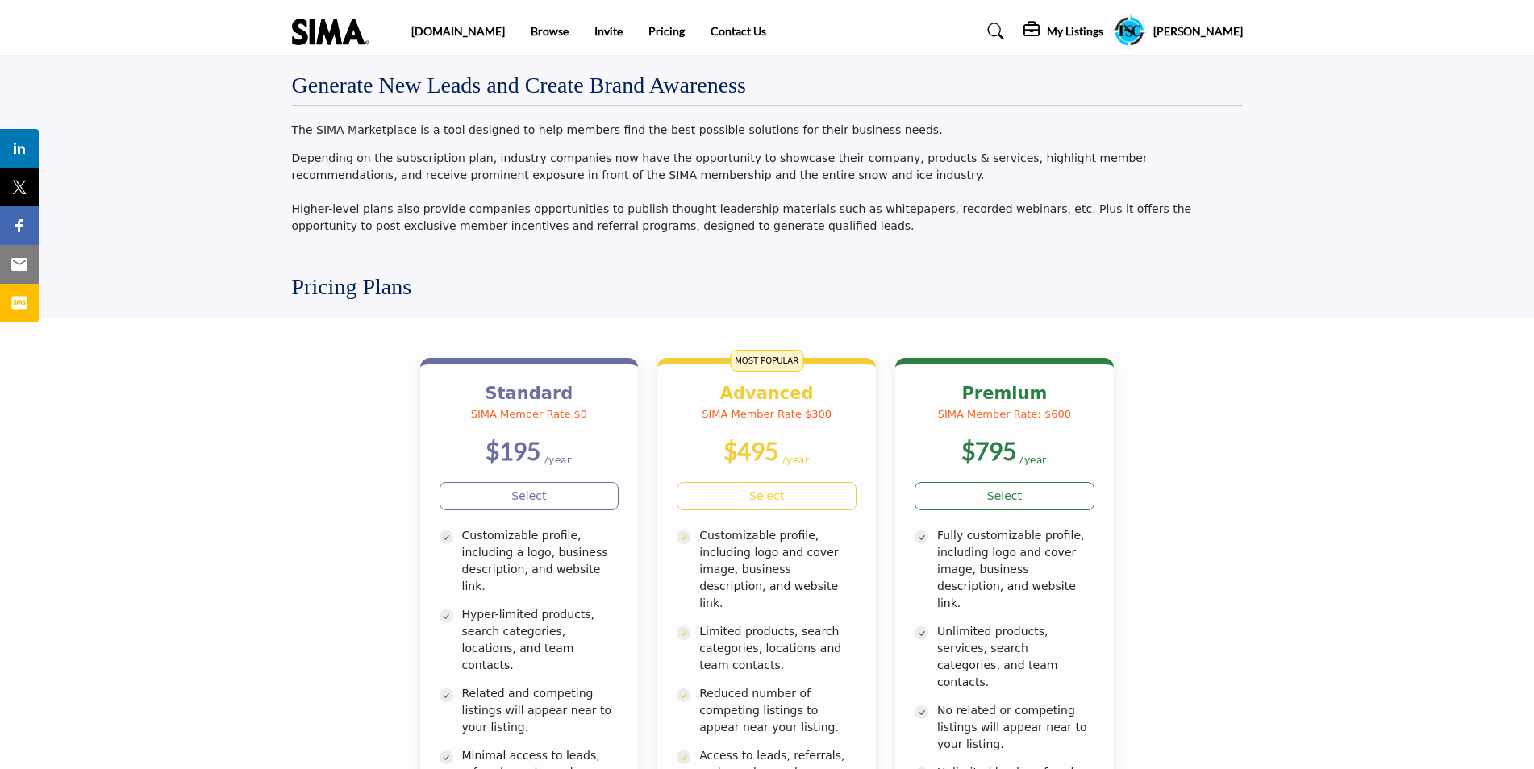
click at [1124, 27] on profile-featured-735ead55-3561-41f3-85ef-fb335a082e30 "Show hide supplier dropdown" at bounding box center [1128, 31] width 35 height 35
click at [1178, 93] on span "My Profile" at bounding box center [1181, 86] width 56 height 19
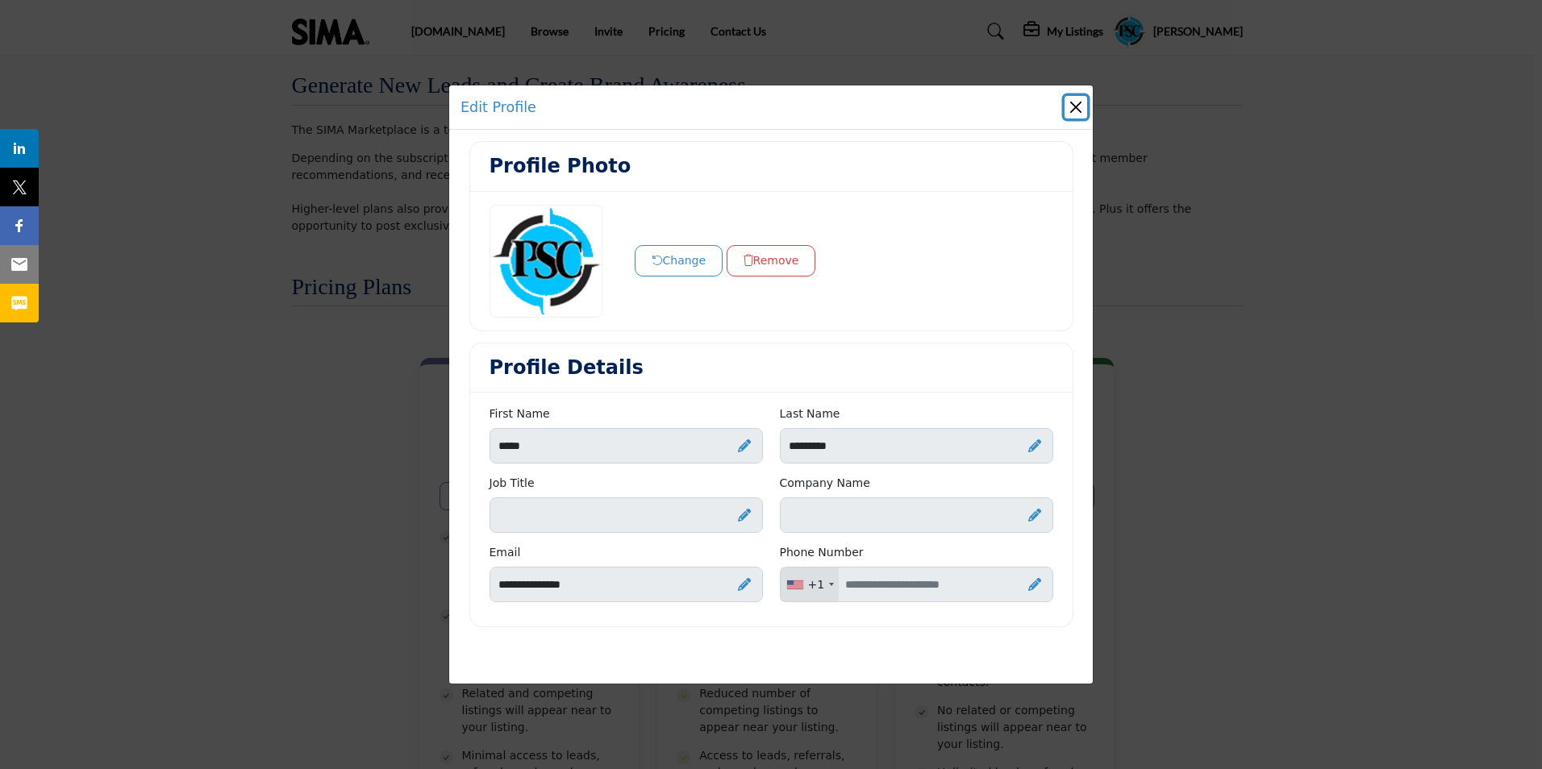
click at [1083, 112] on button "Close" at bounding box center [1076, 107] width 23 height 23
